Goal: Task Accomplishment & Management: Use online tool/utility

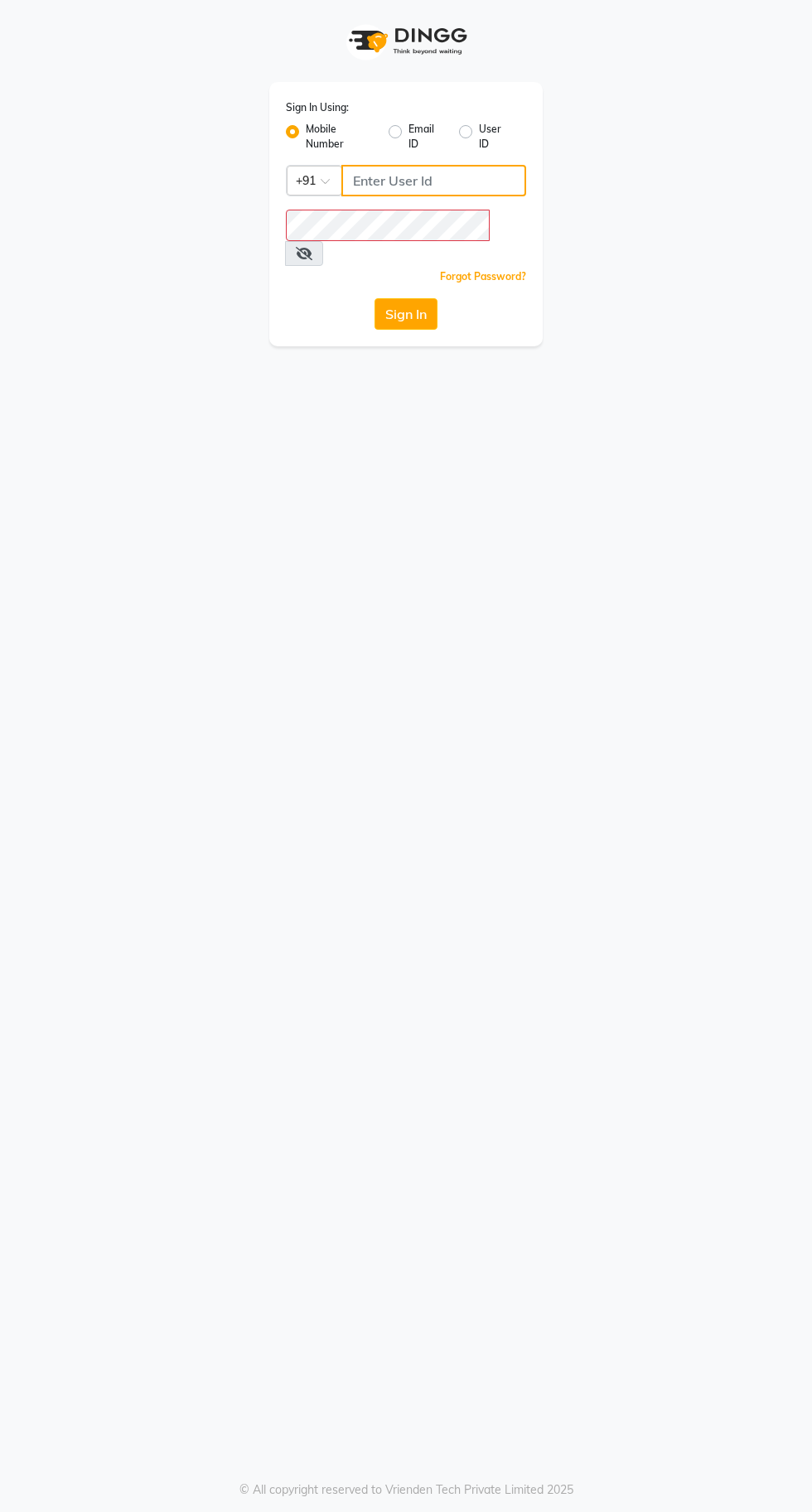
type input "8910224875"
click at [375, 299] on button "Sign In" at bounding box center [406, 315] width 63 height 32
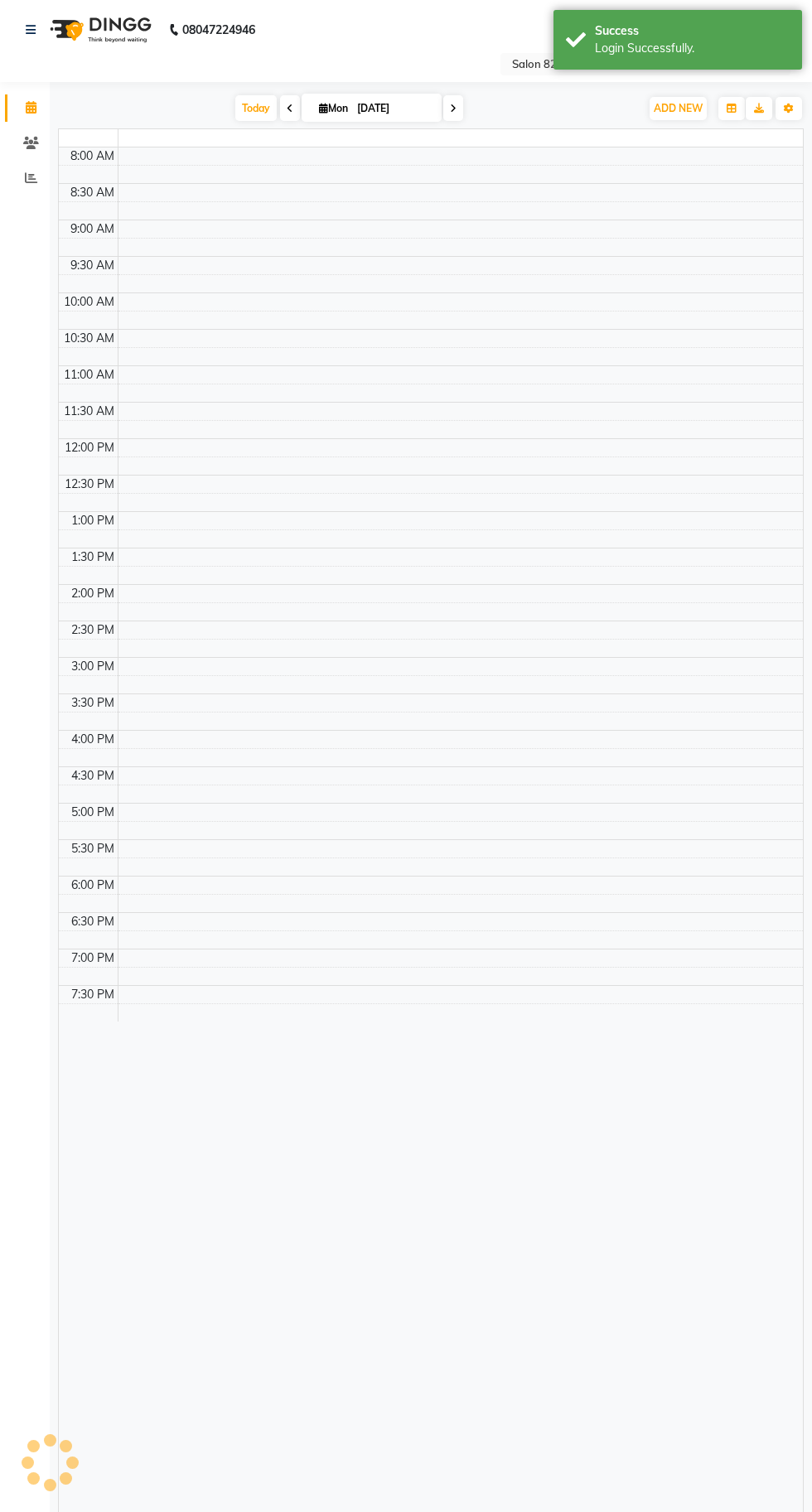
select select "en"
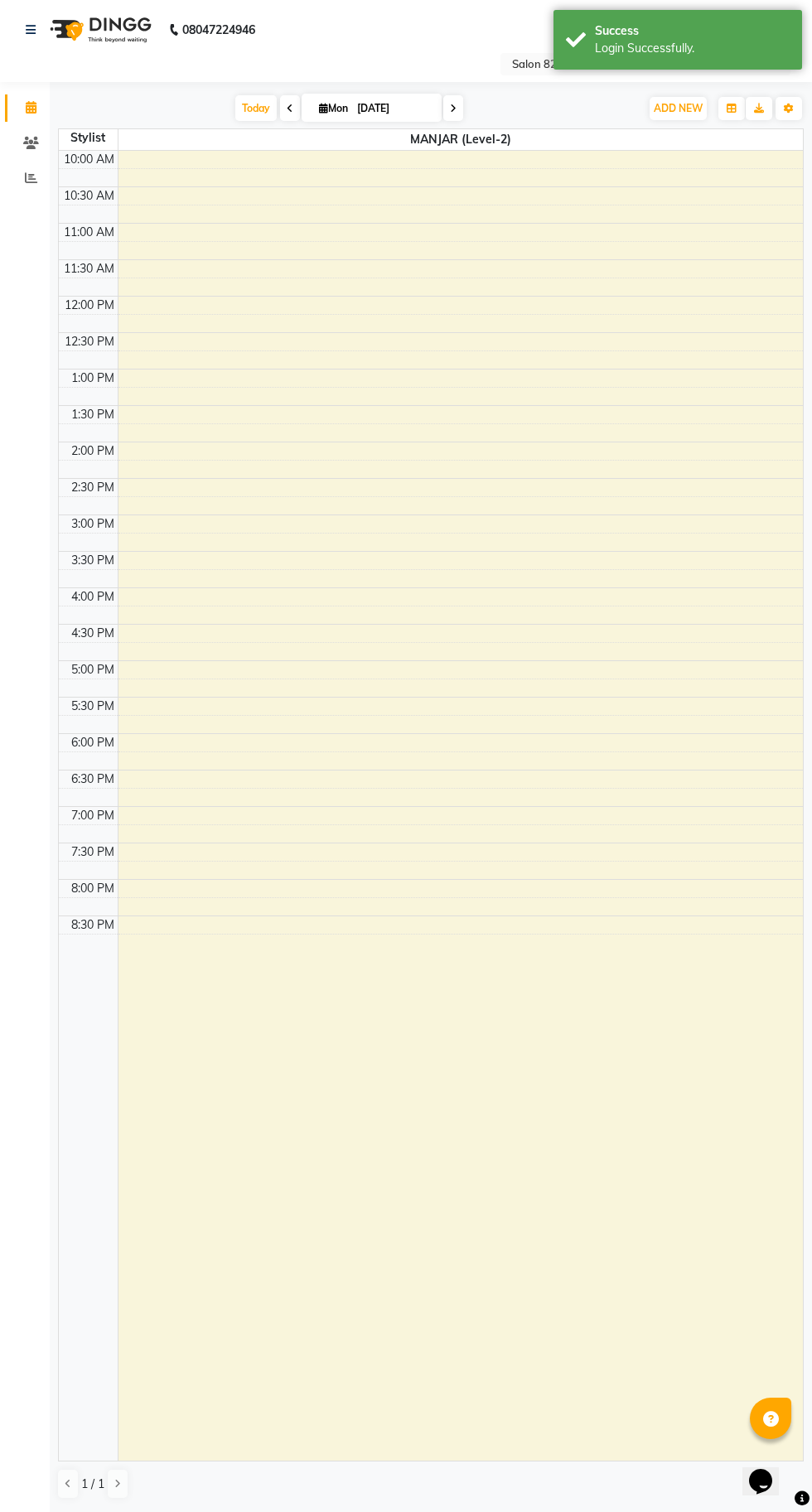
click at [60, 177] on td at bounding box center [88, 178] width 59 height 18
click at [31, 177] on icon at bounding box center [31, 177] width 12 height 12
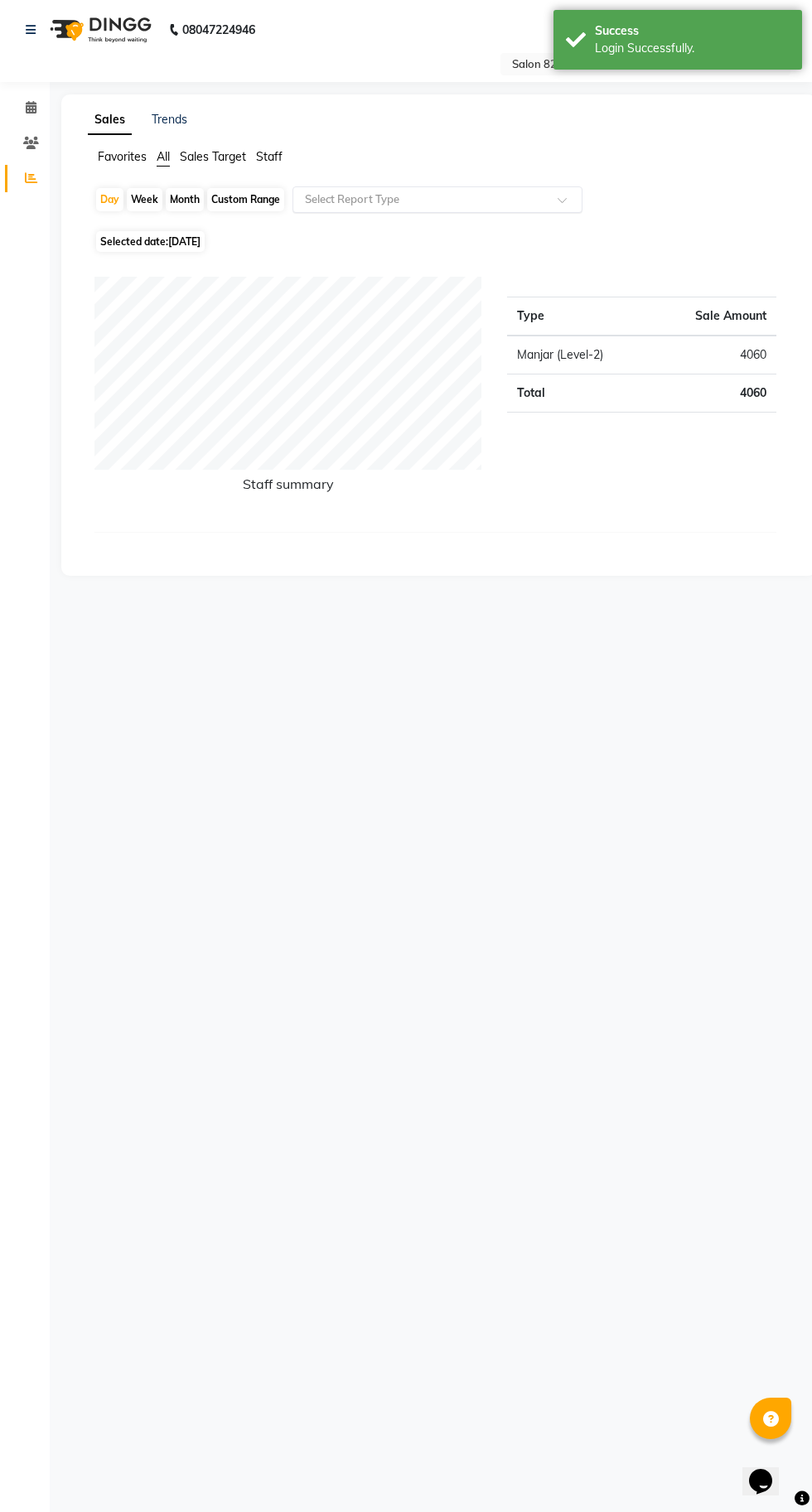
click at [393, 198] on input "text" at bounding box center [421, 199] width 239 height 17
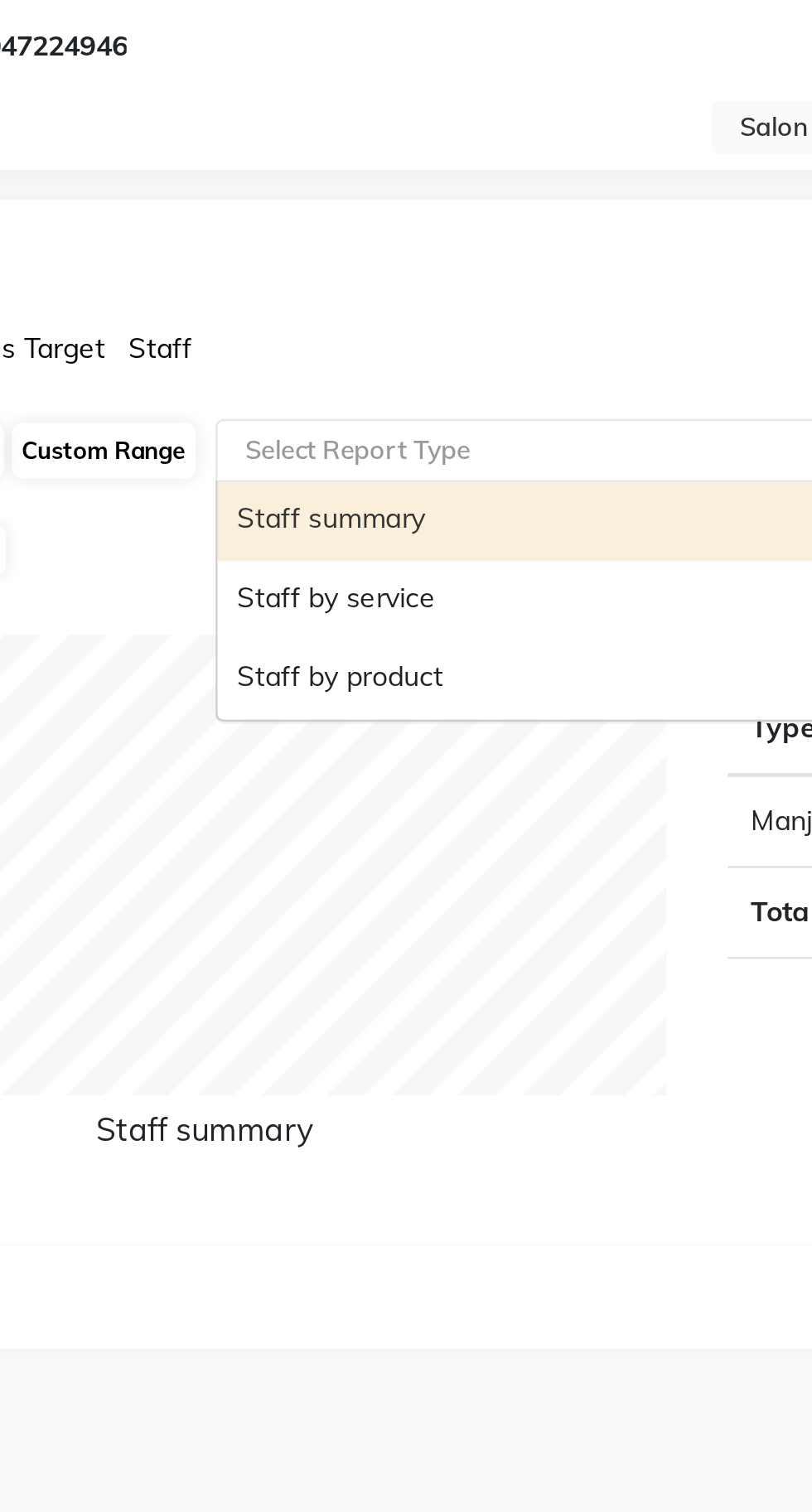
click at [345, 259] on div "Staff by service" at bounding box center [437, 262] width 288 height 33
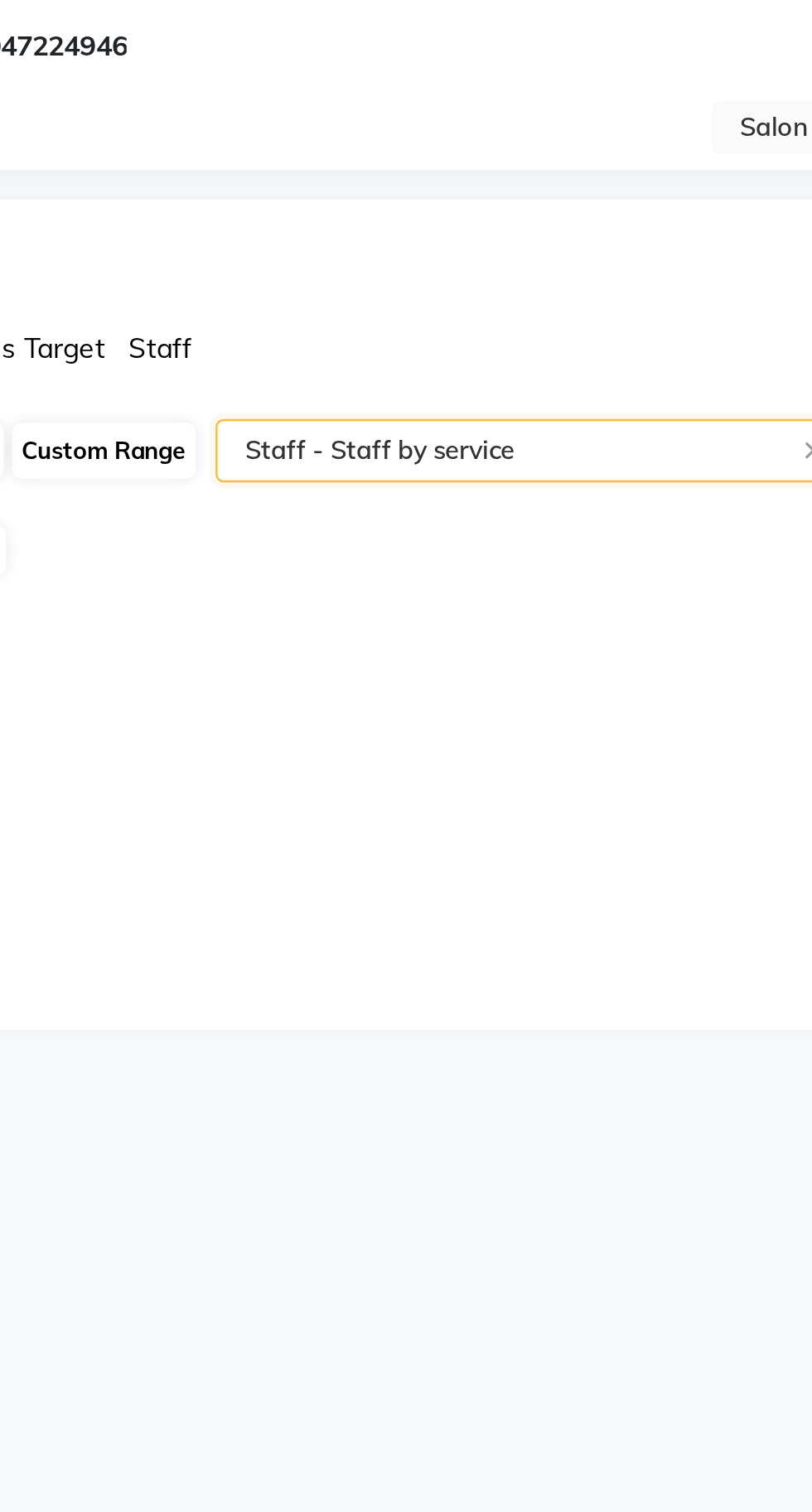
select select "csv"
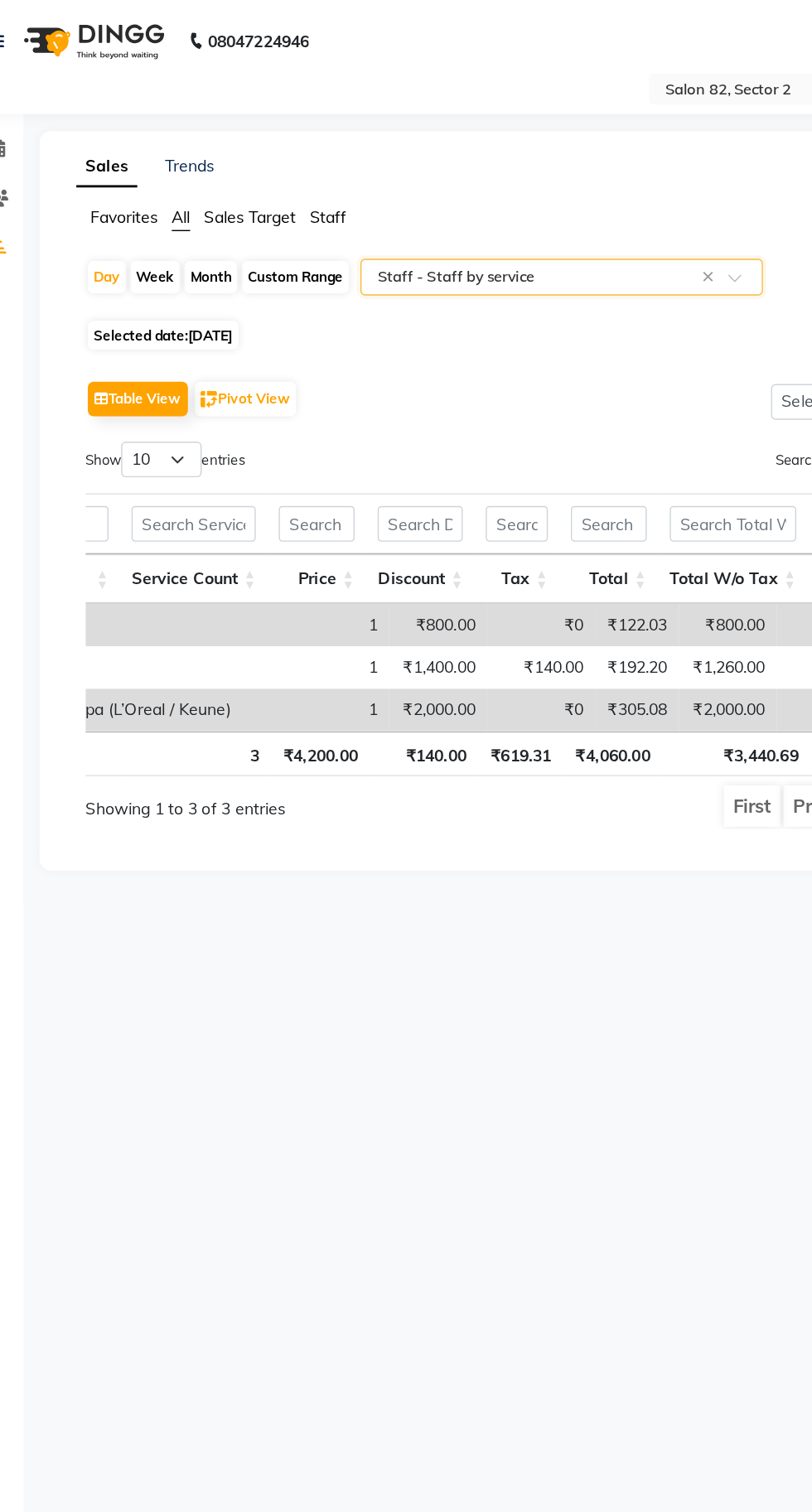
scroll to position [0, 579]
